Goal: Information Seeking & Learning: Learn about a topic

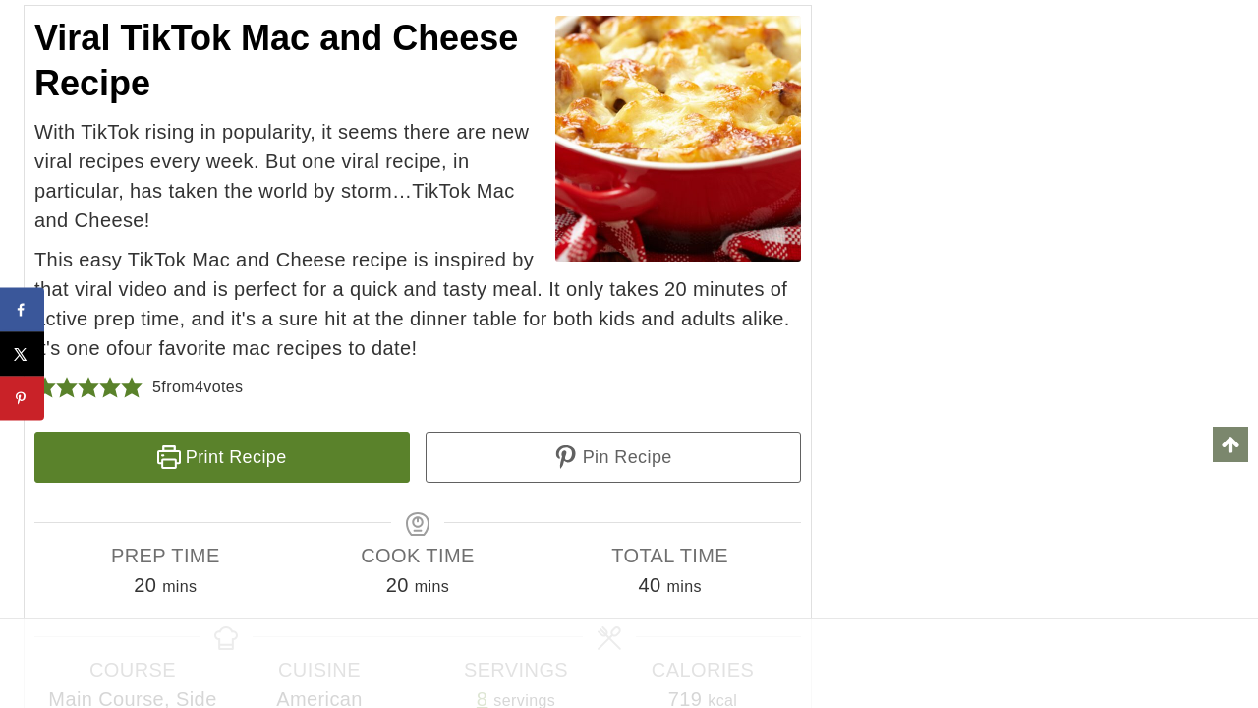
scroll to position [18738, 0]
